Goal: Navigation & Orientation: Find specific page/section

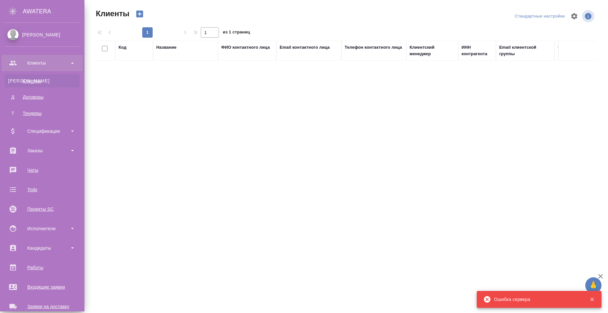
select select "RU"
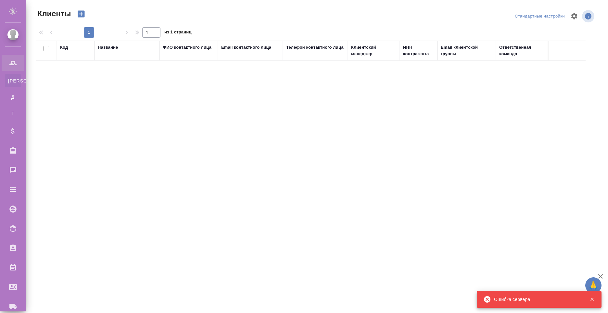
select select "RU"
click at [422, 124] on div "Код Название ФИО контактного лица Email контактного лица Телефон контактного ли…" at bounding box center [316, 158] width 560 height 234
select select "RU"
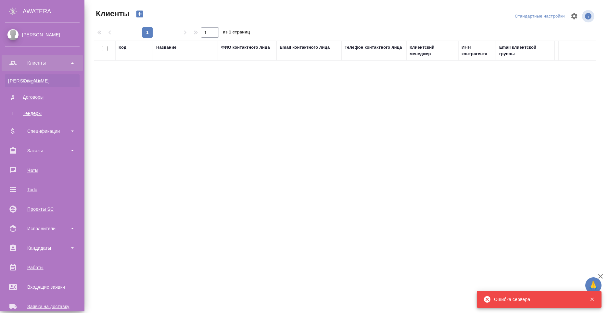
select select "RU"
click at [45, 111] on div "Тендеры" at bounding box center [42, 113] width 68 height 6
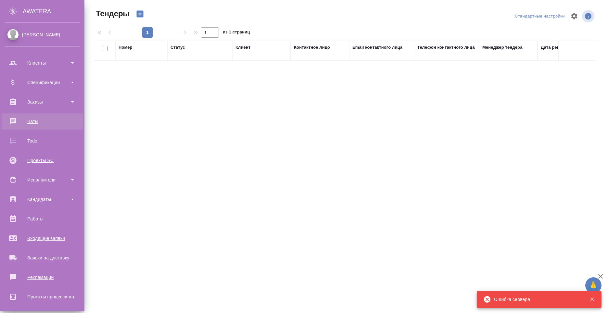
click at [45, 116] on link "Чаты" at bounding box center [42, 121] width 81 height 16
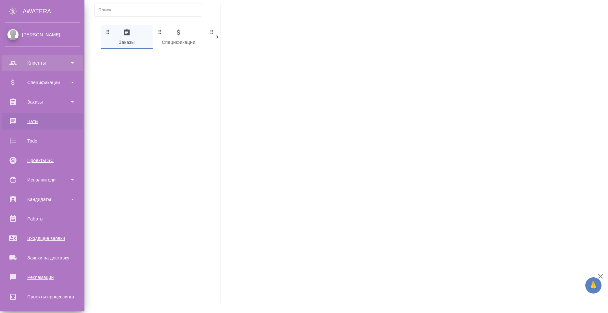
click at [22, 66] on div "Клиенты" at bounding box center [42, 63] width 75 height 10
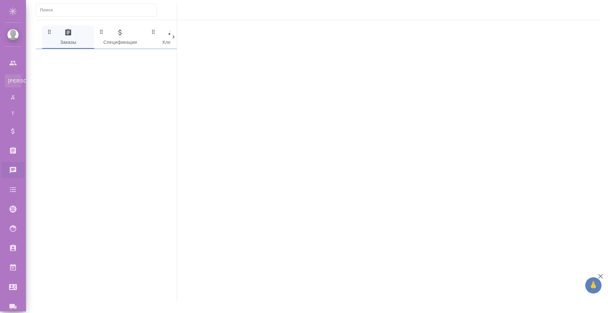
click at [10, 78] on div "Клиенты" at bounding box center [5, 81] width 10 height 6
select select "RU"
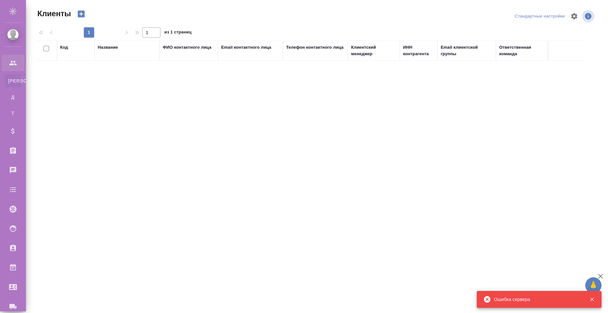
click at [39, 0] on div "Клиенты Стандартные настройки 1 1 из 1 страниц Код Название ФИО контактного лиц…" at bounding box center [318, 139] width 573 height 278
select select "RU"
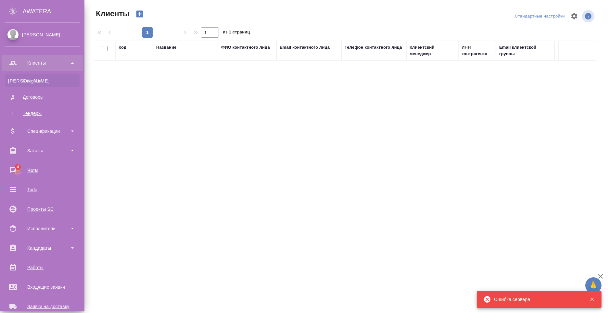
scroll to position [110, 0]
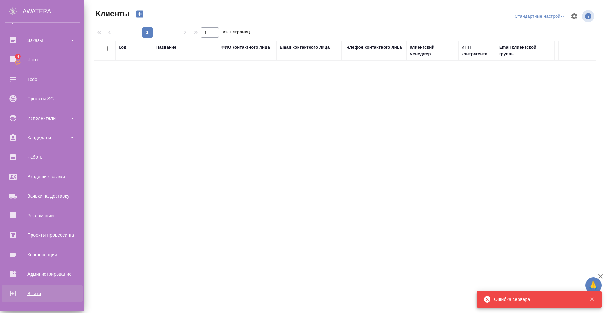
click at [46, 290] on div "Выйти" at bounding box center [42, 294] width 75 height 10
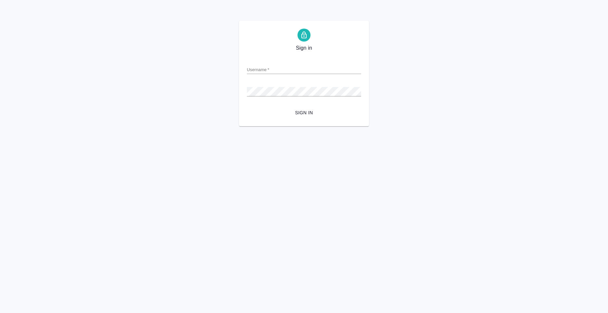
click at [291, 60] on div "Username   *" at bounding box center [304, 67] width 114 height 14
click at [290, 66] on input "Username   *" at bounding box center [304, 69] width 114 height 9
type input "[PERSON_NAME][EMAIL_ADDRESS][PERSON_NAME][DOMAIN_NAME]"
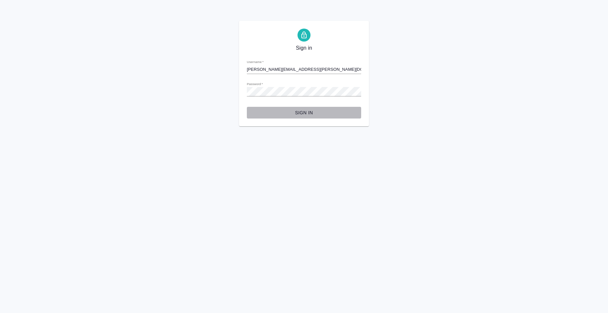
click at [307, 108] on button "Sign in" at bounding box center [304, 113] width 114 height 12
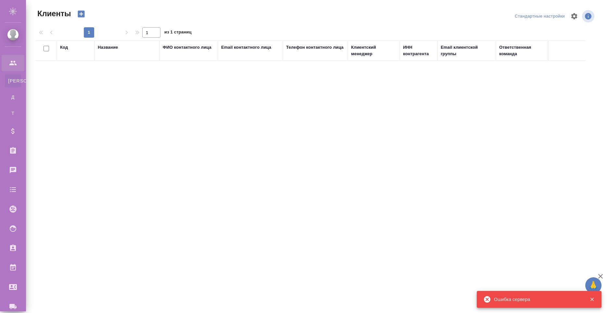
select select "RU"
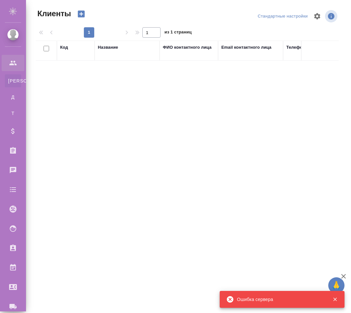
select select "RU"
click at [289, 208] on div "Код Название ФИО контактного лица Email контактного лица Телефон контактного ли…" at bounding box center [187, 158] width 303 height 234
select select "RU"
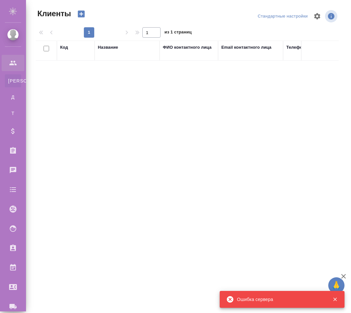
select select "RU"
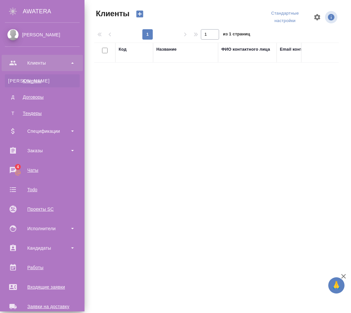
scroll to position [110, 0]
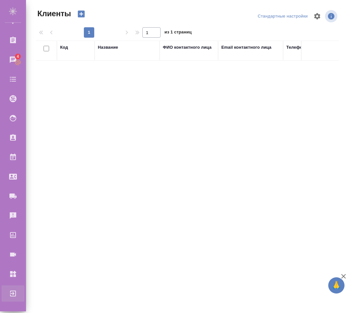
click at [13, 295] on div "Выйти" at bounding box center [5, 294] width 16 height 10
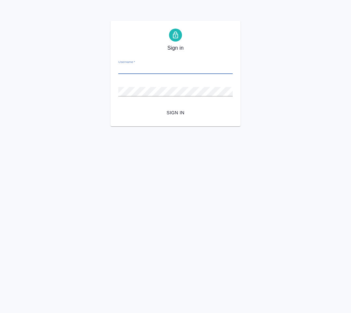
click at [158, 70] on input "Username   *" at bounding box center [175, 69] width 114 height 9
click at [309, 56] on div "Sign in Username   * Password   * urlPath   * / Sign in" at bounding box center [175, 74] width 351 height 106
click at [194, 70] on input "Username   *" at bounding box center [175, 69] width 114 height 9
type input "[PERSON_NAME][EMAIL_ADDRESS][PERSON_NAME][DOMAIN_NAME]"
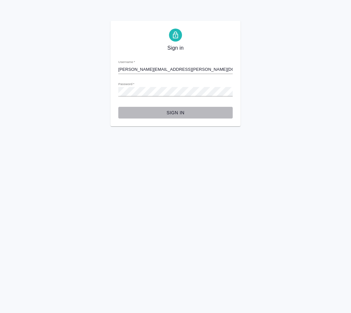
click at [170, 111] on span "Sign in" at bounding box center [175, 113] width 104 height 8
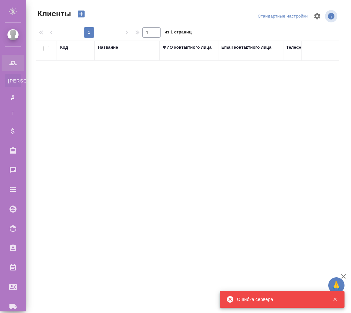
select select "RU"
drag, startPoint x: 146, startPoint y: 177, endPoint x: 158, endPoint y: 181, distance: 13.2
click at [146, 177] on div "Код Название ФИО контактного лица Email контактного лица Телефон контактного ли…" at bounding box center [187, 158] width 303 height 234
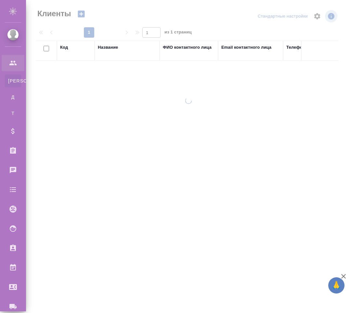
select select "RU"
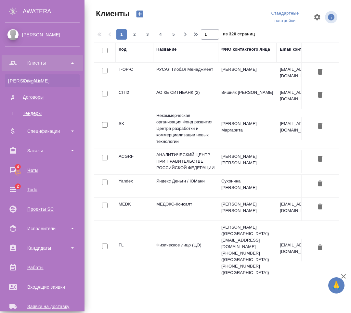
click at [56, 82] on div "Клиенты" at bounding box center [42, 81] width 68 height 6
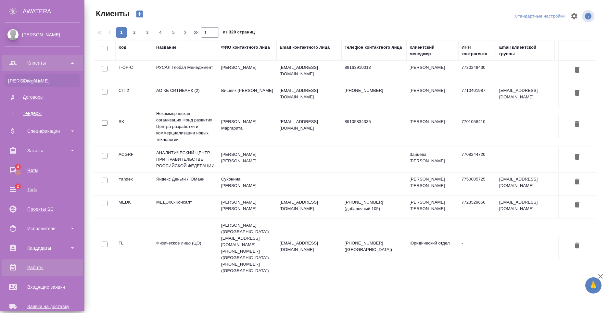
scroll to position [110, 0]
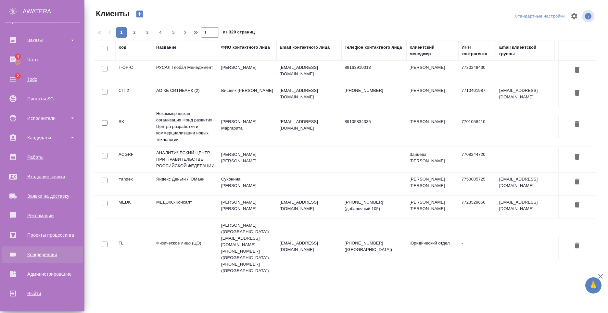
click at [44, 257] on div "Конференции" at bounding box center [42, 255] width 75 height 10
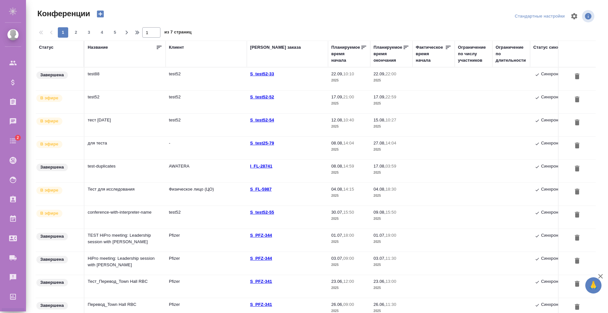
type input "[PERSON_NAME]"
click at [253, 17] on div at bounding box center [318, 16] width 188 height 16
